Goal: Find specific page/section: Find specific page/section

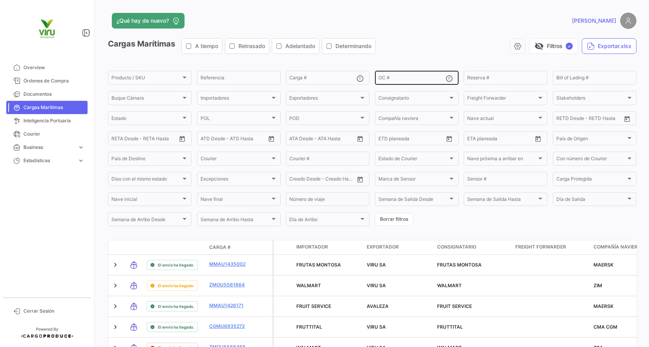
click at [423, 74] on div "OC #" at bounding box center [412, 77] width 67 height 15
paste input "20073149,20073150,20073254,20073152,20073162,20073244,20078539,20075785,,,,,,,,…"
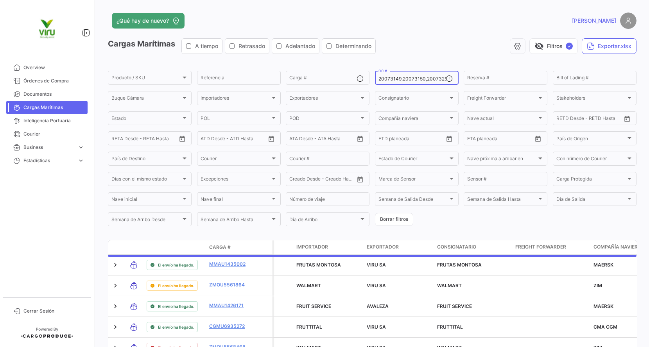
scroll to position [0, 208]
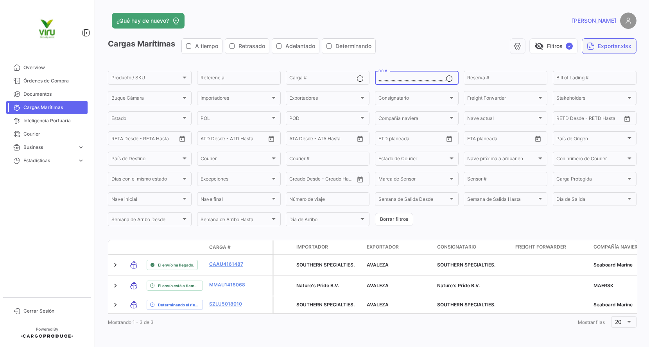
type input "20073149,20073150,20073254,20073152,20073162,20073244,20078539,20075785,,,,,,,,…"
click at [618, 47] on button "Exportar.xlsx" at bounding box center [609, 46] width 55 height 16
click at [407, 78] on input "20073149,20073150,20073254,20073152,20073162,20073244,20078539,20075785,,,,,,,,…" at bounding box center [412, 78] width 67 height 5
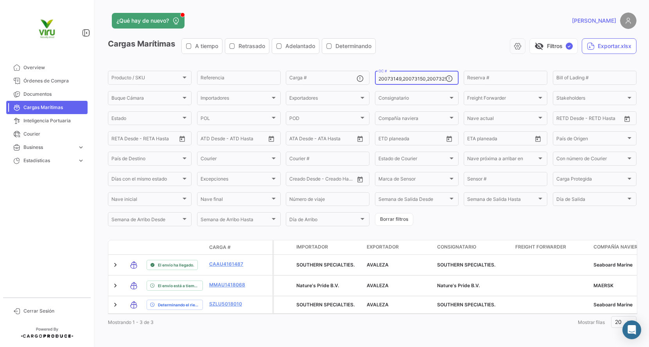
type input ",,,,,,,,,,,,,,,,,,,,,,,,,,,,,,,,,,,,,,,,,,,,,,,,,,,,,,,,,,,,,,,,,,"
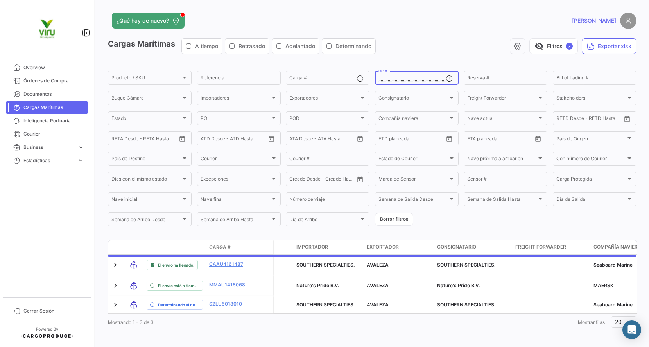
click at [407, 78] on input ",,,,,,,,,,,,,,,,,,,,,,,,,,,,,,,,,,,,,,,,,,,,,,,,,,,,,,,,,,,,,,,,,," at bounding box center [412, 78] width 67 height 5
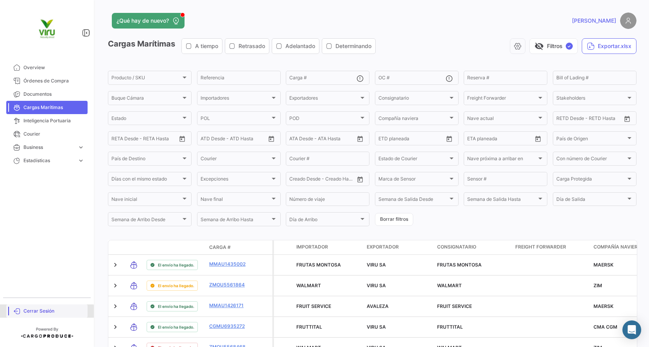
click at [42, 312] on span "Cerrar Sesión" at bounding box center [53, 311] width 61 height 7
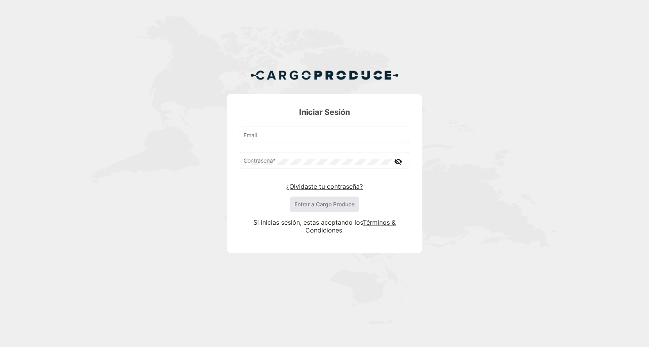
type input "[EMAIL_ADDRESS][DOMAIN_NAME]"
